Goal: Information Seeking & Learning: Learn about a topic

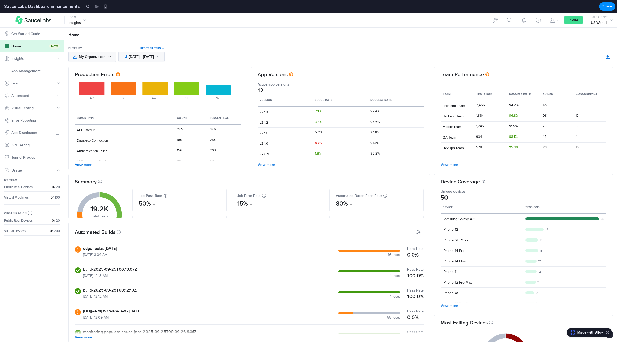
scroll to position [39, 0]
click at [84, 150] on div "Authentication Failed" at bounding box center [92, 151] width 31 height 5
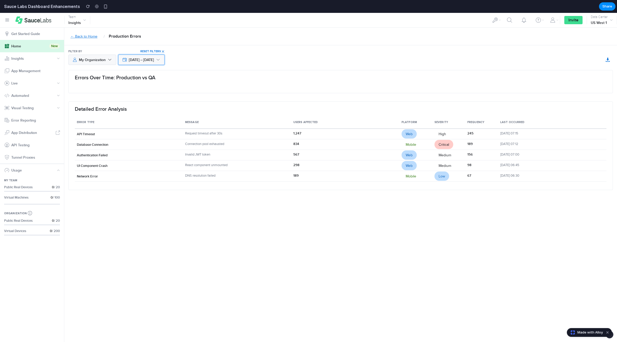
click at [154, 60] on span "[DATE] – [DATE]" at bounding box center [141, 59] width 25 height 5
click at [101, 58] on span "My Organization" at bounding box center [92, 60] width 27 height 6
click at [137, 84] on div "Errors Over Time: Production vs QA" at bounding box center [341, 81] width 544 height 23
drag, startPoint x: 203, startPoint y: 164, endPoint x: 193, endPoint y: 165, distance: 10.8
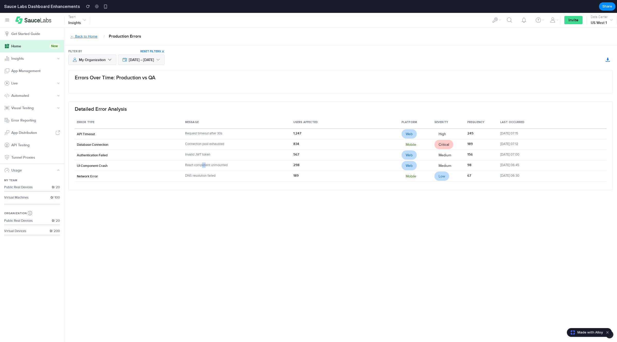
click at [203, 164] on div "React component unmounted" at bounding box center [234, 164] width 99 height 5
click at [110, 159] on td "Authentication Failed" at bounding box center [129, 155] width 108 height 11
click at [160, 210] on main "← Back to Home / Production Errors Owner My Organization [DATE] – [DATE] Filter…" at bounding box center [340, 185] width 553 height 314
